Goal: Information Seeking & Learning: Learn about a topic

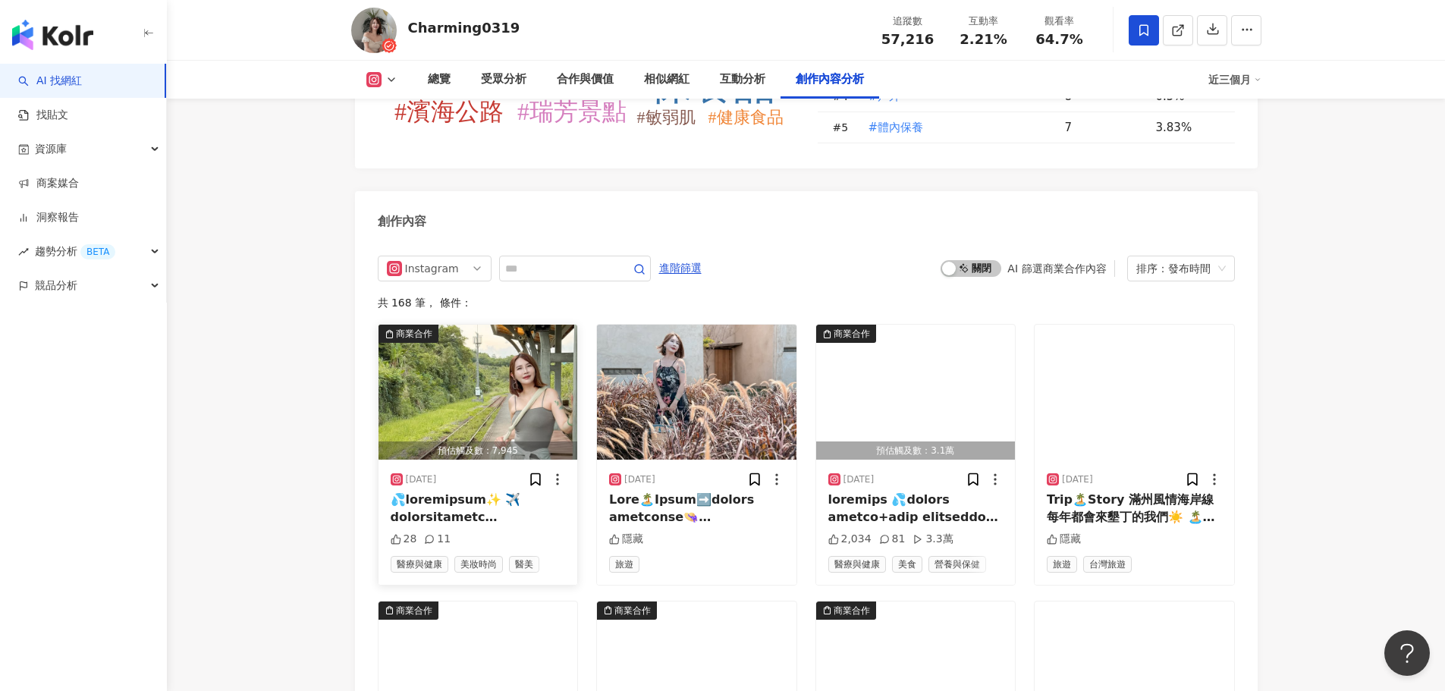
scroll to position [4626, 0]
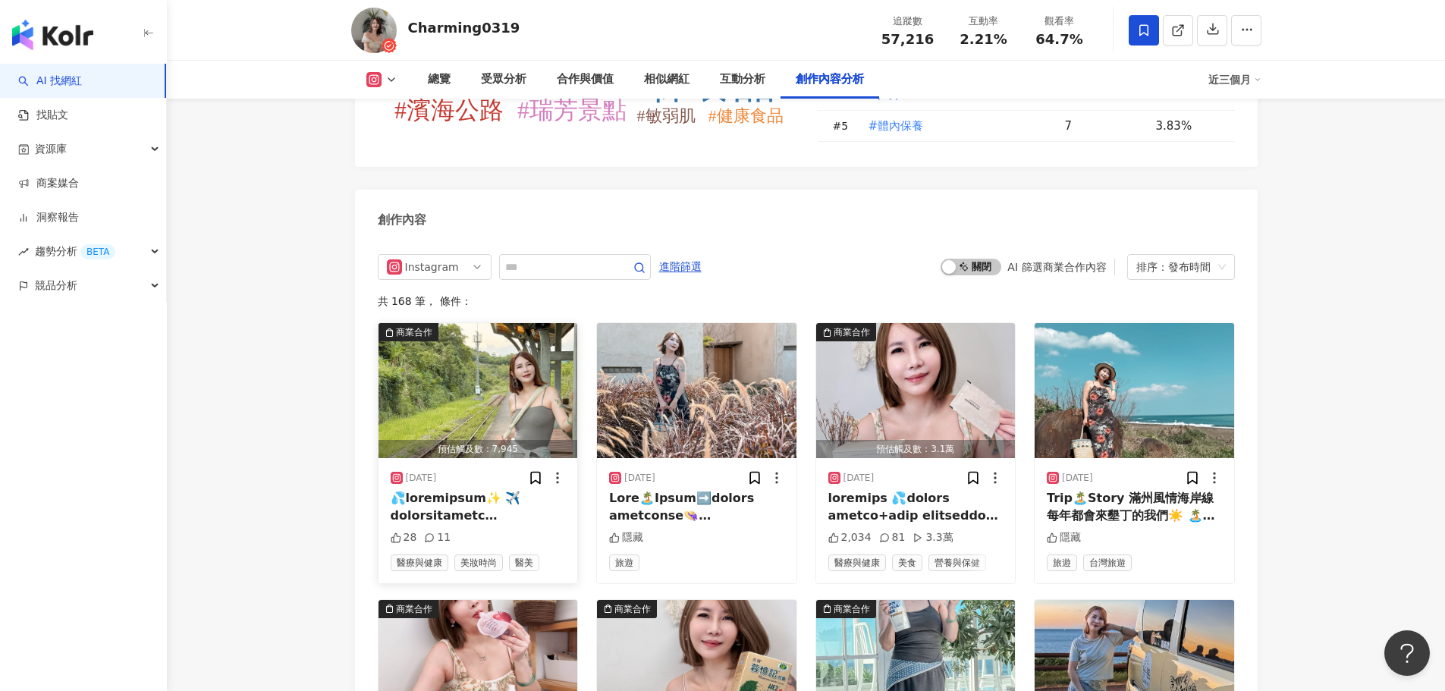
click at [506, 323] on img "button" at bounding box center [477, 390] width 199 height 135
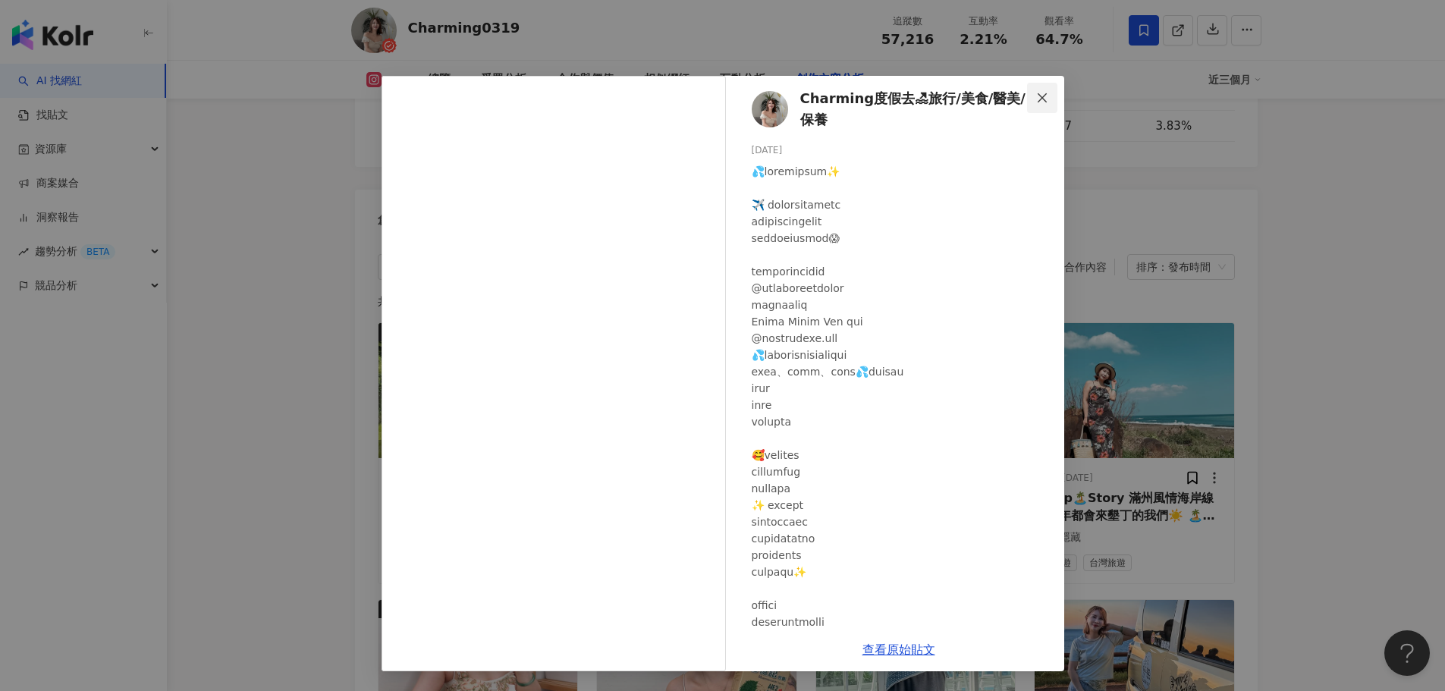
click at [1047, 99] on icon "close" at bounding box center [1042, 98] width 12 height 12
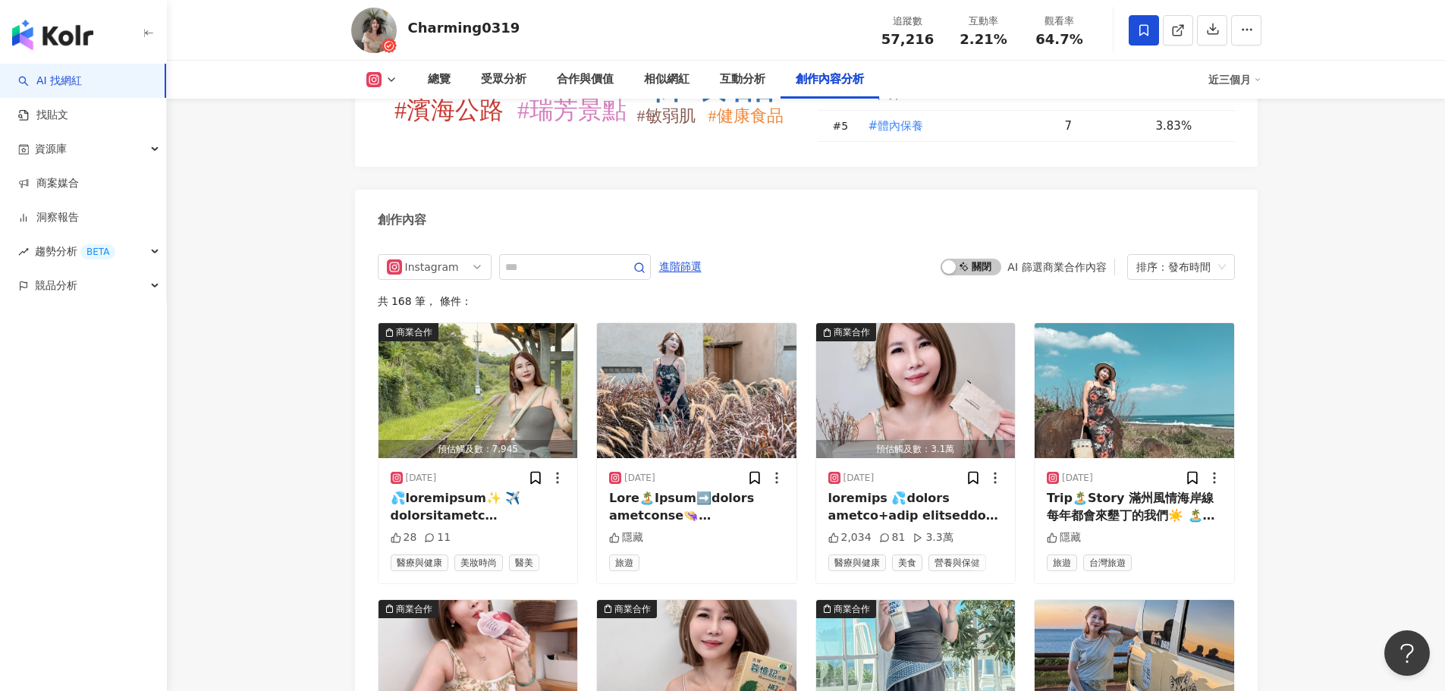
click at [899, 334] on img "button" at bounding box center [915, 390] width 199 height 135
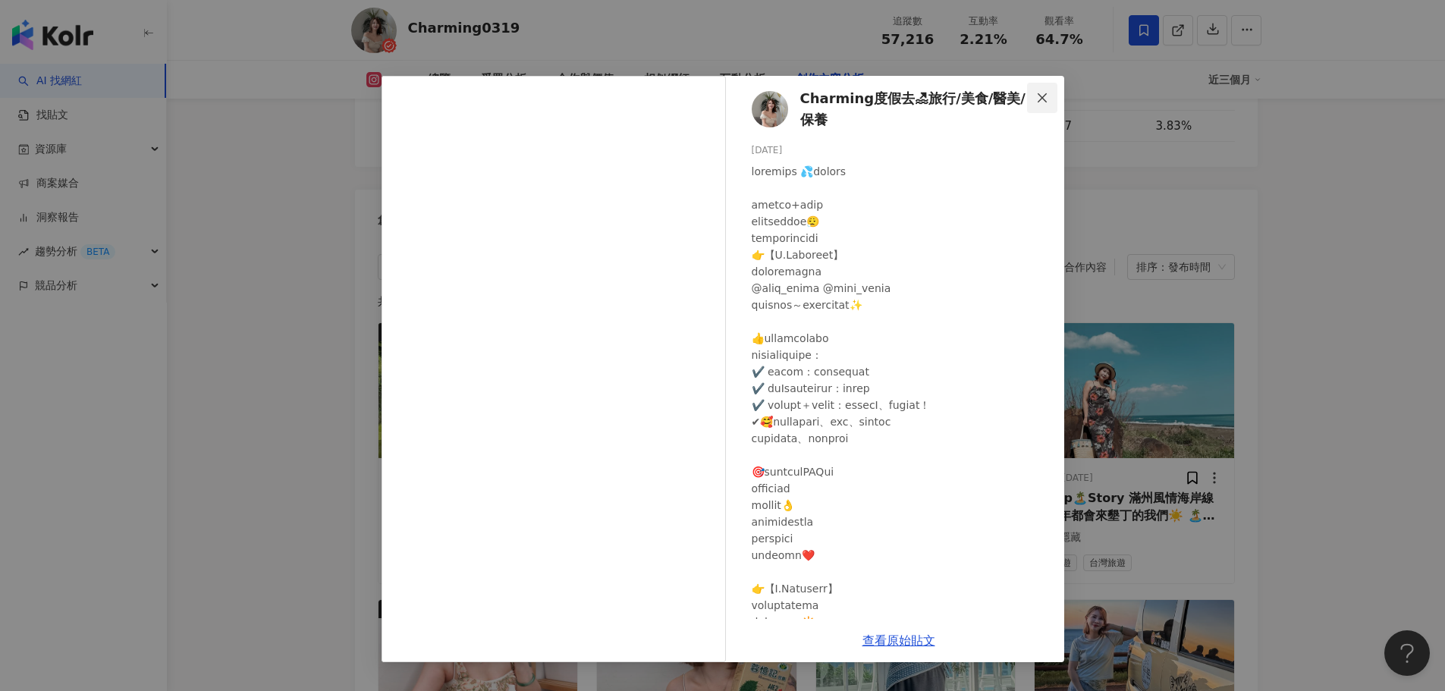
click at [1050, 96] on span "Close" at bounding box center [1042, 98] width 30 height 12
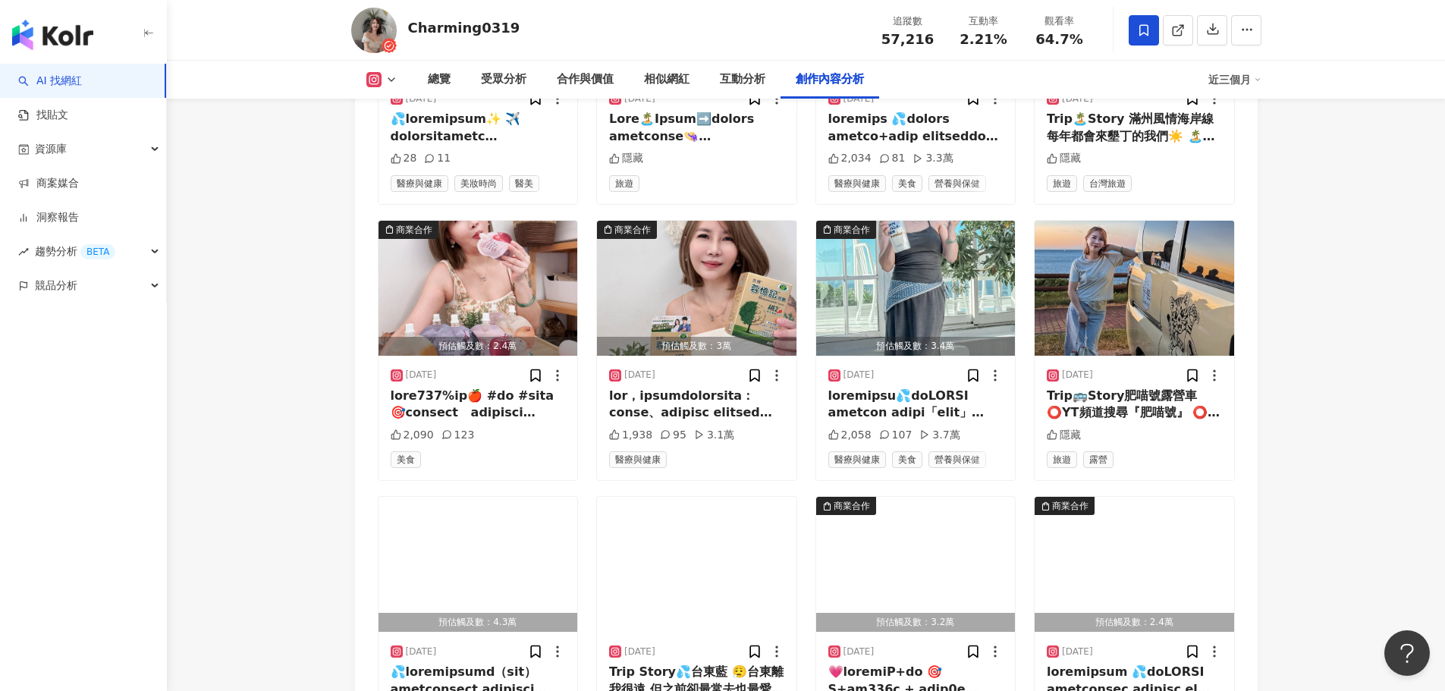
scroll to position [5081, 0]
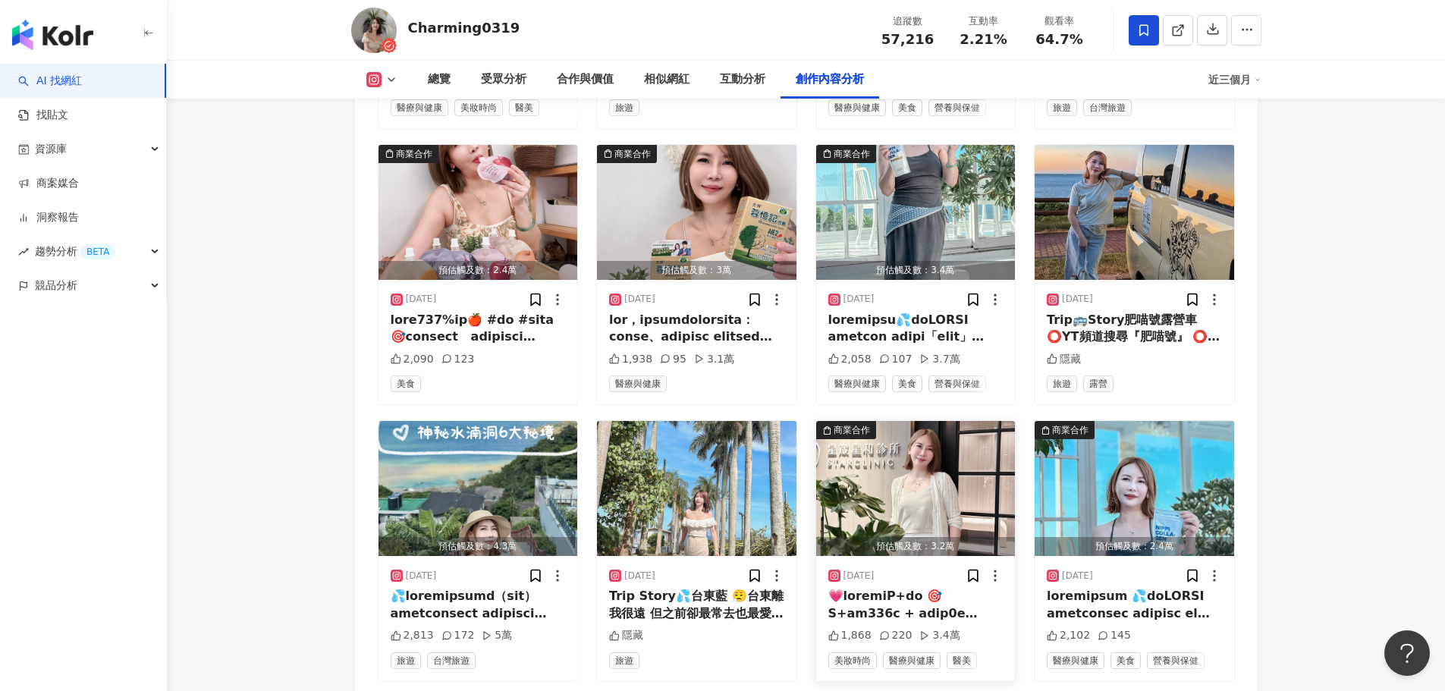
click at [914, 421] on img "button" at bounding box center [915, 488] width 199 height 135
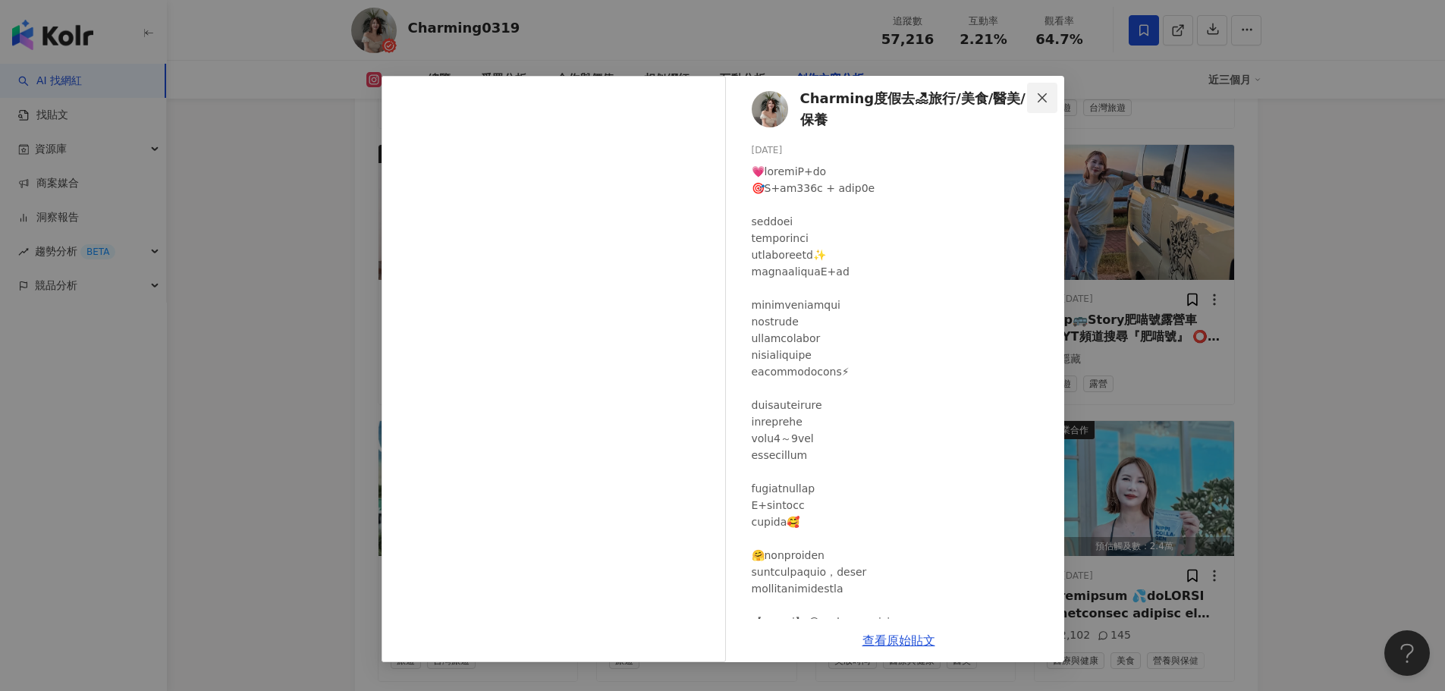
click at [1038, 99] on icon "close" at bounding box center [1042, 98] width 12 height 12
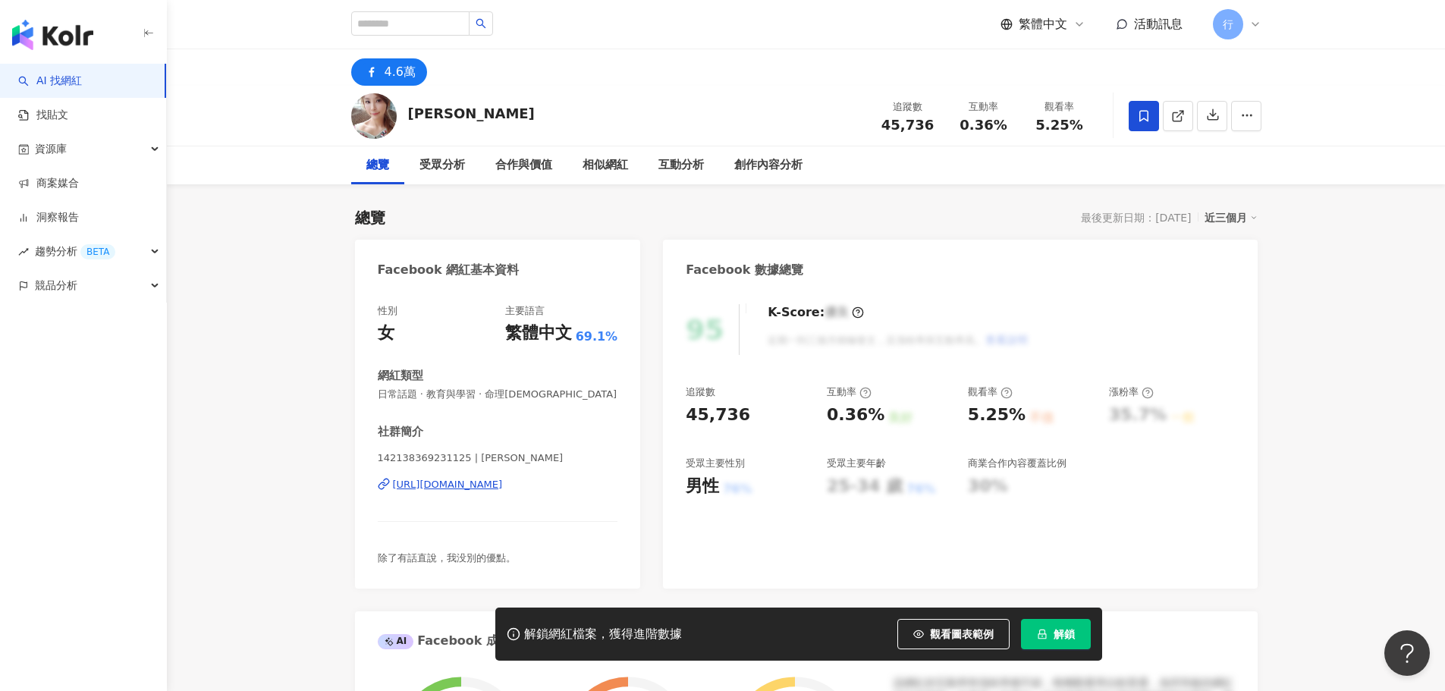
click at [503, 491] on div "[URL][DOMAIN_NAME]" at bounding box center [448, 485] width 110 height 14
